Goal: Information Seeking & Learning: Learn about a topic

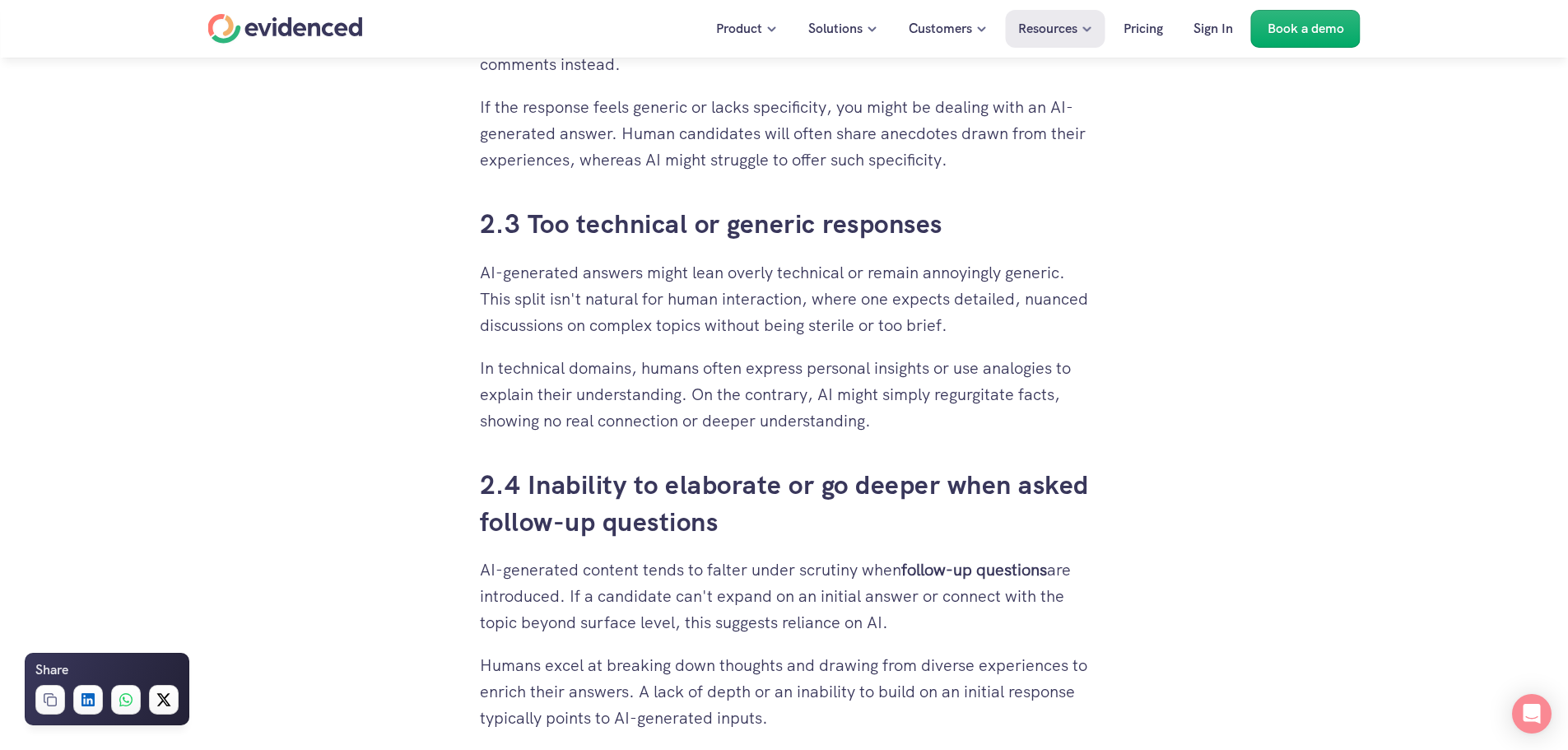
scroll to position [2388, 0]
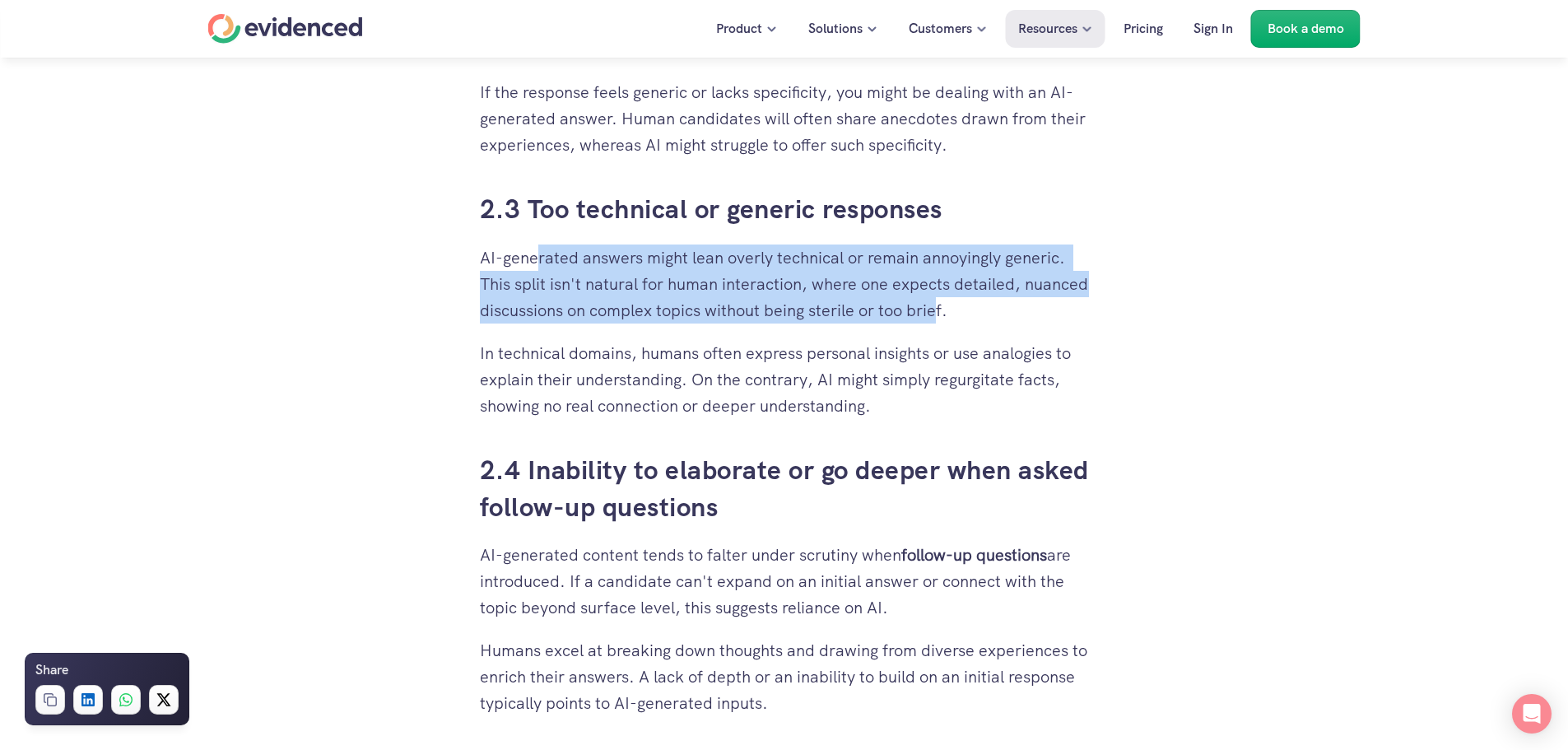
drag, startPoint x: 537, startPoint y: 262, endPoint x: 1020, endPoint y: 319, distance: 486.4
click at [1019, 319] on p "AI-generated answers might lean overly technical or remain annoyingly generic. …" at bounding box center [784, 284] width 609 height 79
click at [1020, 319] on p "AI-generated answers might lean overly technical or remain annoyingly generic. …" at bounding box center [784, 284] width 609 height 79
drag, startPoint x: 1023, startPoint y: 319, endPoint x: 522, endPoint y: 255, distance: 505.1
click at [522, 255] on p "AI-generated answers might lean overly technical or remain annoyingly generic. …" at bounding box center [784, 284] width 609 height 79
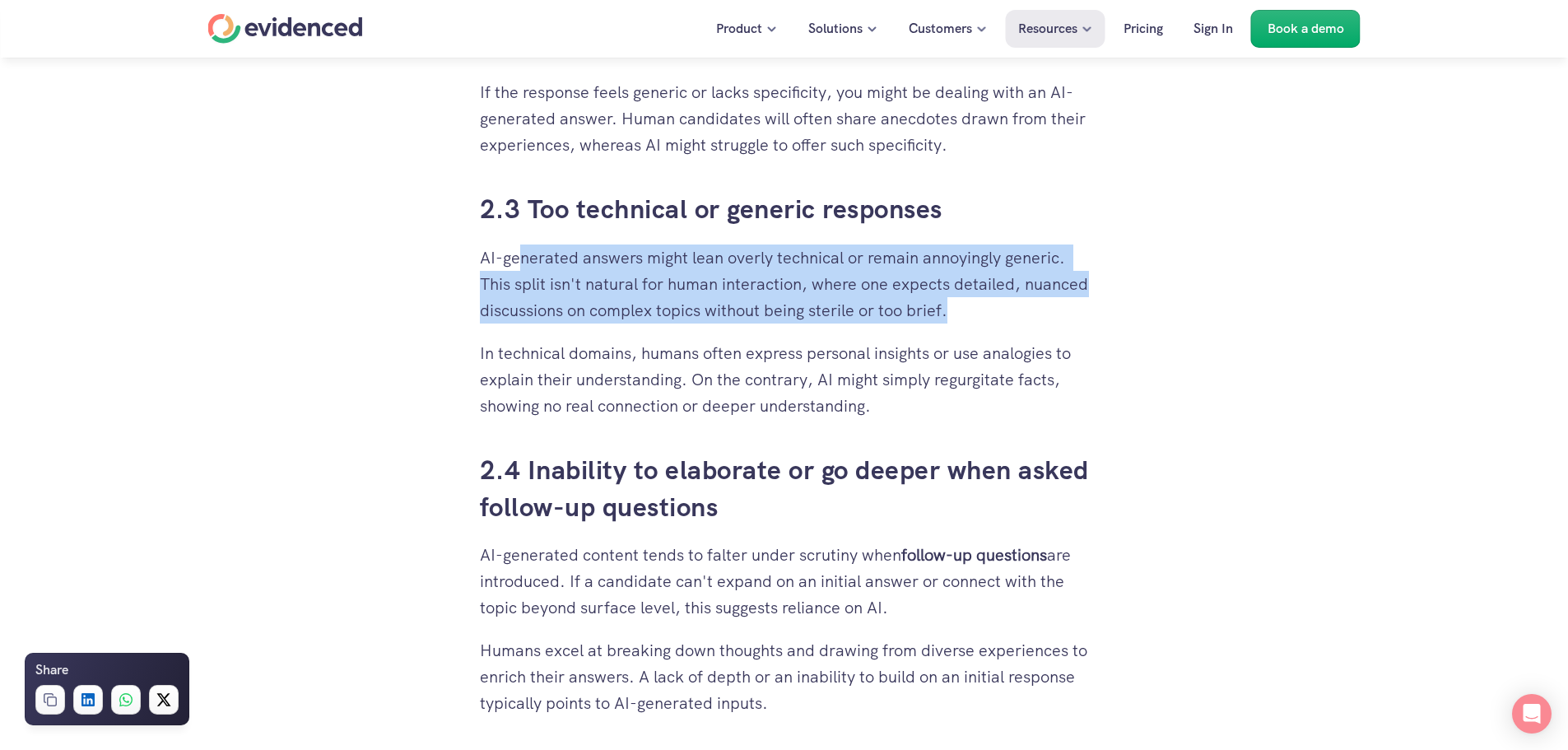
click at [714, 305] on p "AI-generated answers might lean overly technical or remain annoyingly generic. …" at bounding box center [784, 284] width 609 height 79
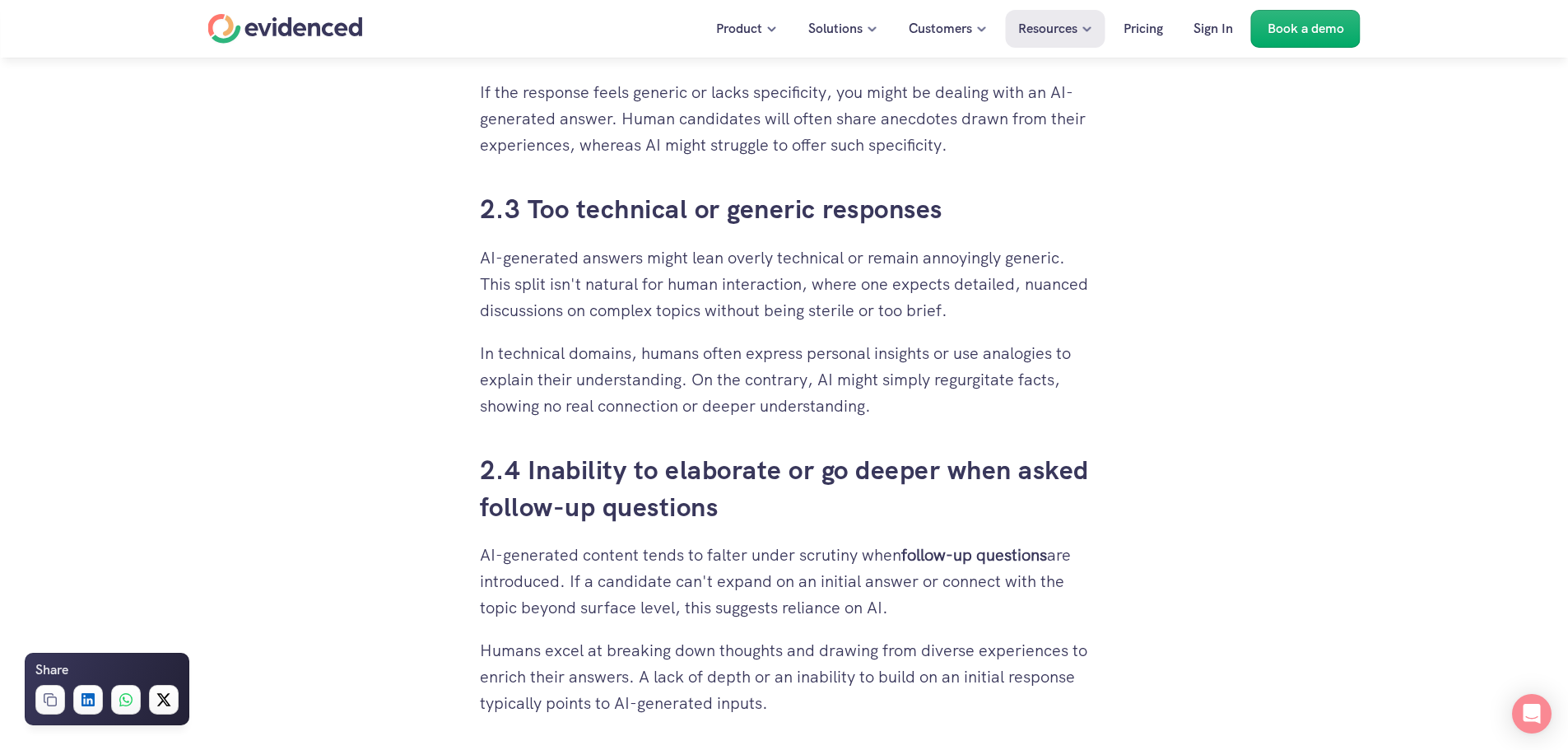
drag, startPoint x: 383, startPoint y: 376, endPoint x: 422, endPoint y: 373, distance: 39.1
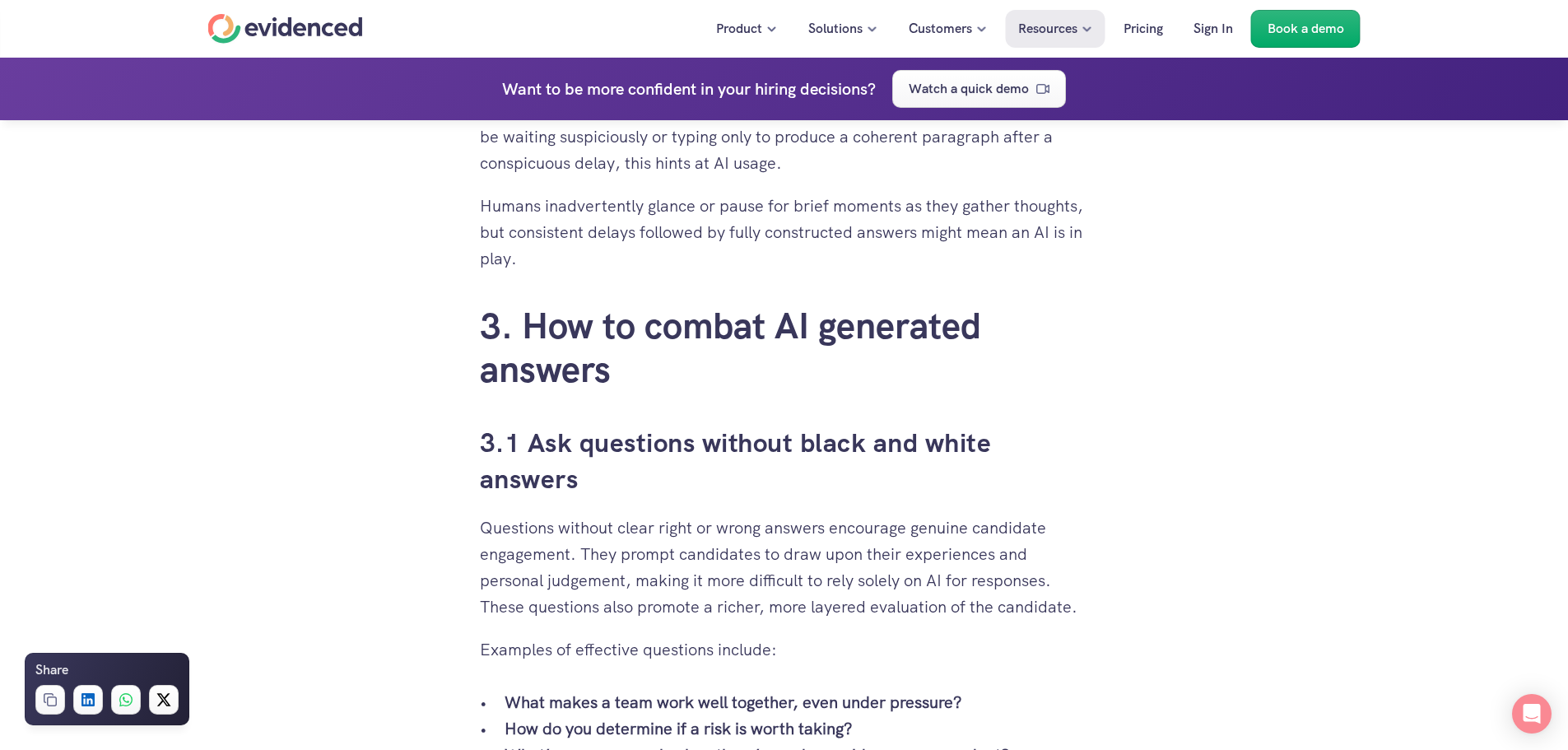
scroll to position [3047, 0]
